Goal: Information Seeking & Learning: Learn about a topic

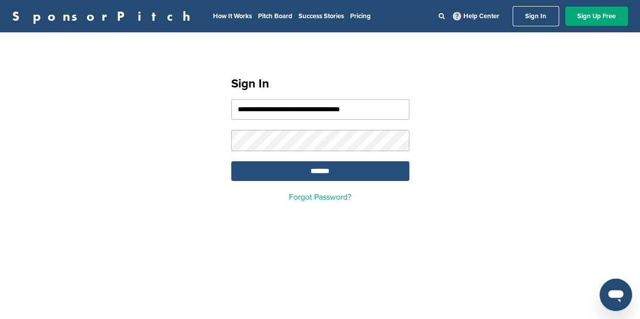
click at [310, 176] on input "*******" at bounding box center [320, 171] width 178 height 20
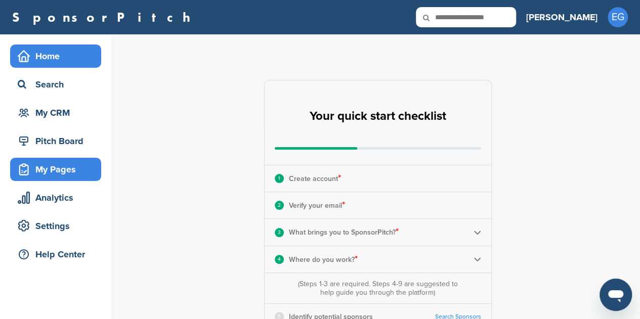
click at [53, 165] on div "My Pages" at bounding box center [58, 169] width 86 height 18
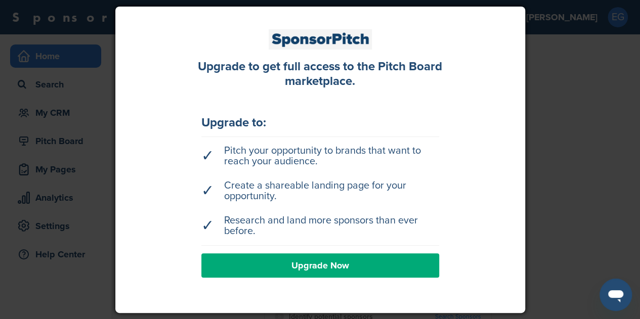
click at [550, 120] on div at bounding box center [320, 159] width 640 height 319
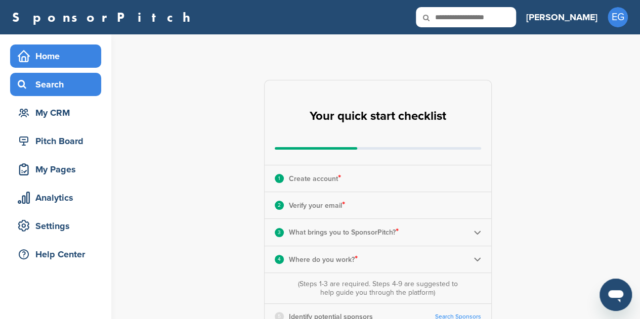
click at [43, 94] on div "Search" at bounding box center [55, 84] width 91 height 23
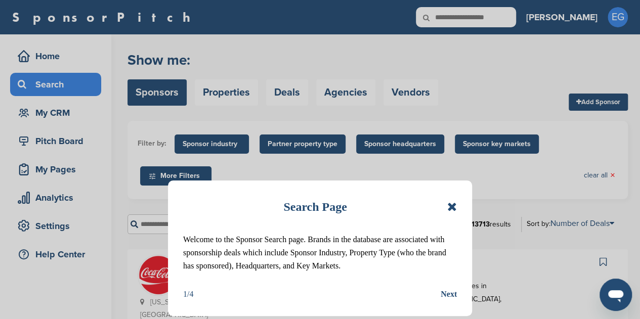
click at [446, 206] on div "Search Page" at bounding box center [320, 207] width 274 height 22
click at [457, 205] on div "Search Page Welcome to the Sponsor Search page. Brands in the database are asso…" at bounding box center [320, 249] width 304 height 136
click at [454, 206] on icon at bounding box center [452, 207] width 10 height 12
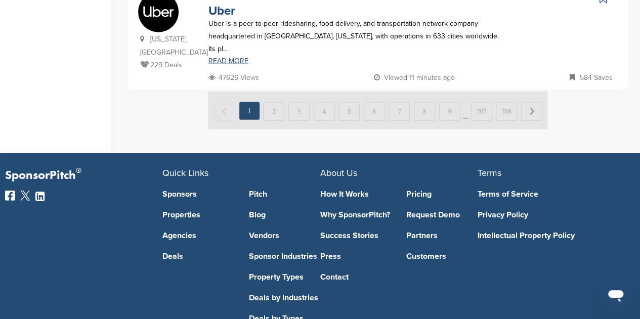
scroll to position [1058, 0]
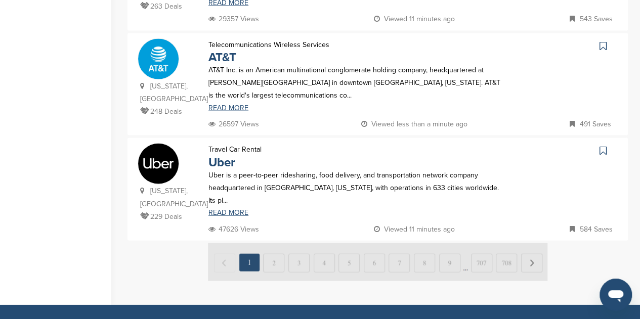
click at [269, 243] on img at bounding box center [378, 262] width 340 height 38
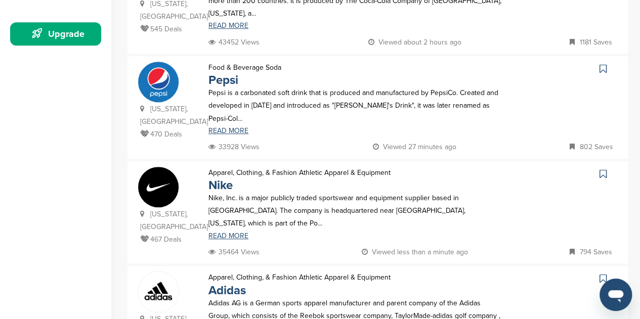
scroll to position [0, 0]
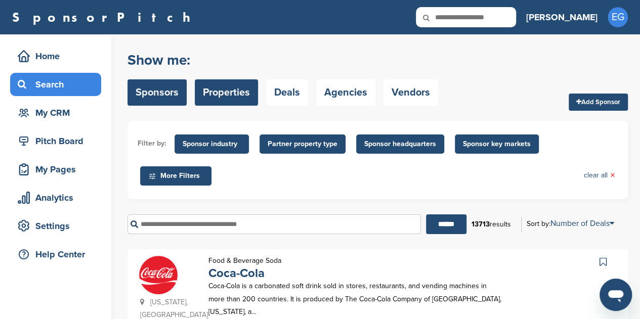
drag, startPoint x: 223, startPoint y: 91, endPoint x: 229, endPoint y: 98, distance: 9.0
click at [223, 91] on link "Properties" at bounding box center [226, 92] width 63 height 26
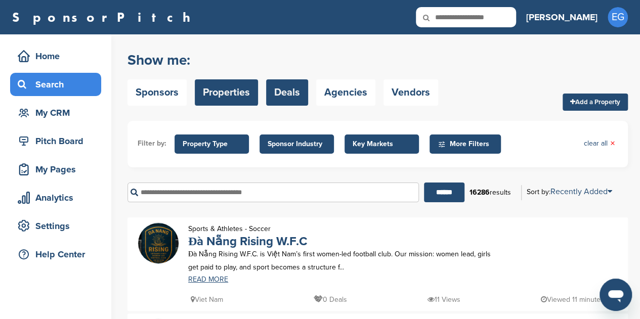
click at [280, 96] on link "Deals" at bounding box center [287, 92] width 42 height 26
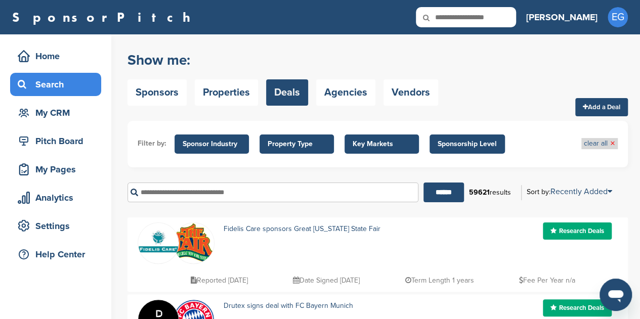
click at [608, 142] on link "clear all ×" at bounding box center [599, 143] width 31 height 11
click at [615, 144] on li "clear all ×" at bounding box center [600, 143] width 36 height 11
